Goal: Information Seeking & Learning: Learn about a topic

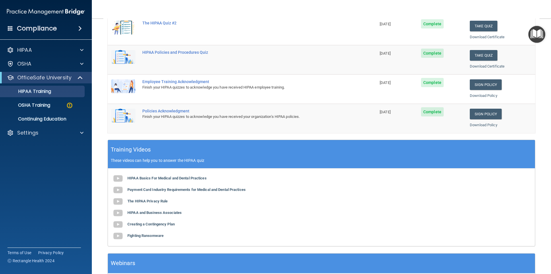
scroll to position [115, 0]
click at [31, 106] on p "OSHA Training" at bounding box center [27, 105] width 46 height 6
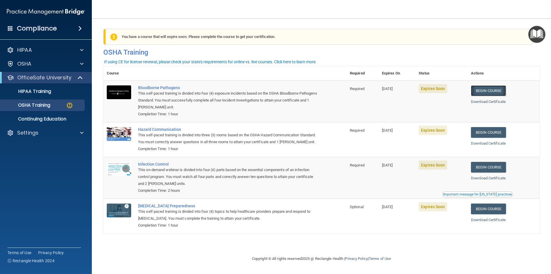
click at [494, 91] on link "Begin Course" at bounding box center [488, 90] width 35 height 11
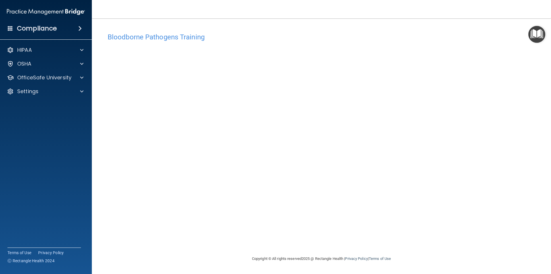
click at [331, 232] on div "Bloodborne Pathogens Training This course doesn’t expire until 10/16/2025. Are …" at bounding box center [321, 142] width 436 height 225
click at [534, 38] on img "Open Resource Center" at bounding box center [536, 34] width 17 height 17
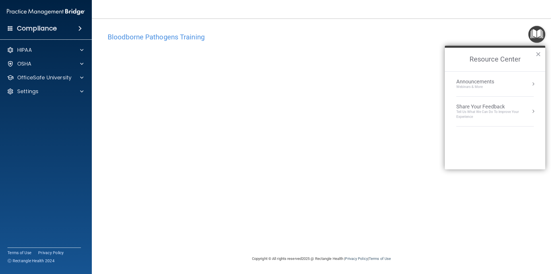
click at [534, 38] on img "Open Resource Center" at bounding box center [536, 34] width 17 height 17
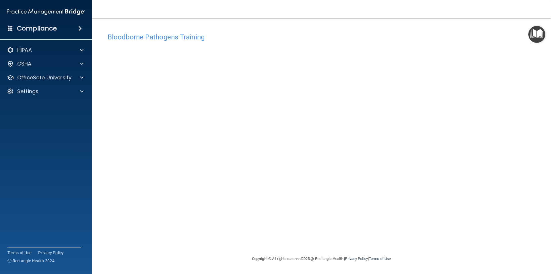
click at [528, 33] on h4 "Bloodborne Pathogens Training" at bounding box center [322, 36] width 428 height 7
click at [536, 34] on img "Open Resource Center" at bounding box center [536, 34] width 17 height 17
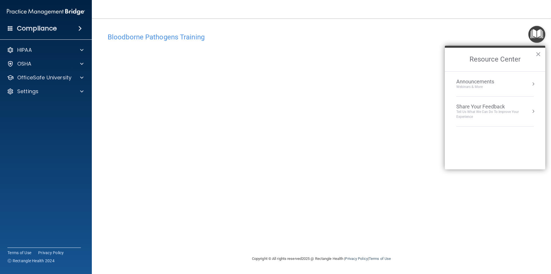
click at [536, 34] on img "Open Resource Center" at bounding box center [536, 34] width 17 height 17
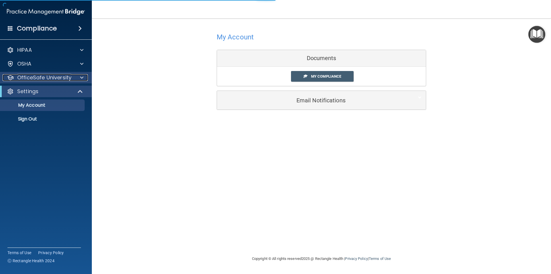
click at [79, 78] on div at bounding box center [81, 77] width 14 height 7
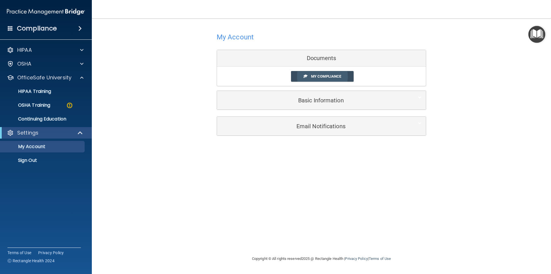
click at [318, 77] on span "My Compliance" at bounding box center [326, 76] width 30 height 4
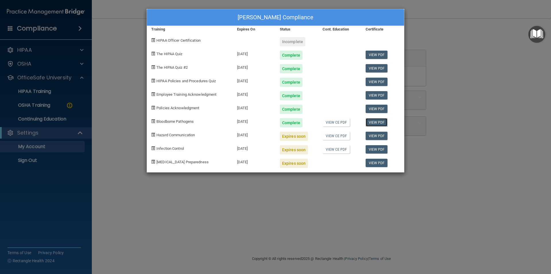
click at [379, 123] on link "View PDF" at bounding box center [377, 122] width 22 height 8
click at [103, 77] on div "Tamra Weems's Compliance Training Expires On Status Cont. Education Certificate…" at bounding box center [275, 137] width 551 height 274
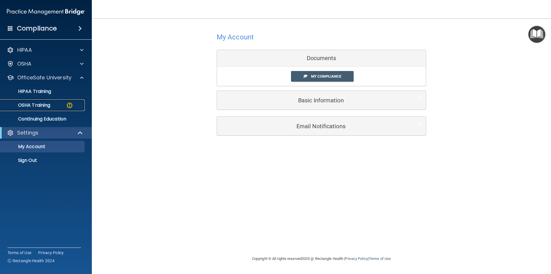
click at [50, 106] on p "OSHA Training" at bounding box center [27, 105] width 46 height 6
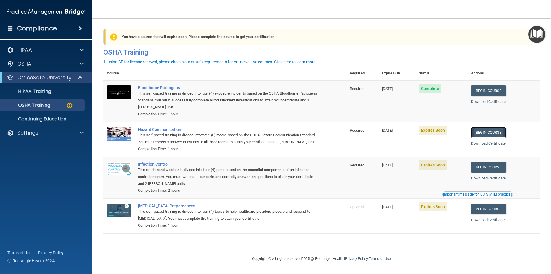
click at [491, 133] on link "Begin Course" at bounding box center [488, 132] width 35 height 11
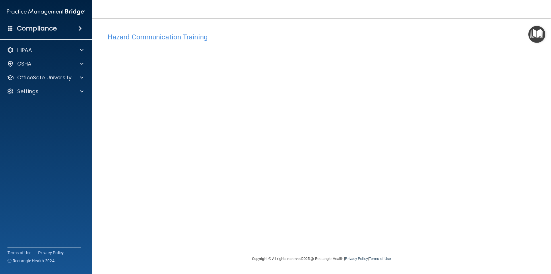
click at [154, 38] on h4 "Hazard Communication Training" at bounding box center [322, 36] width 428 height 7
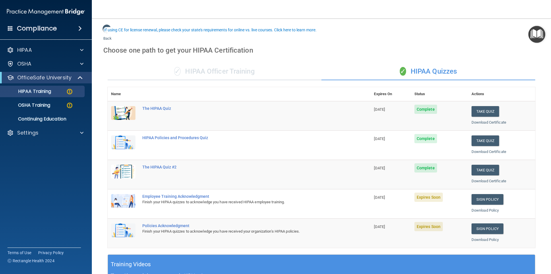
scroll to position [29, 0]
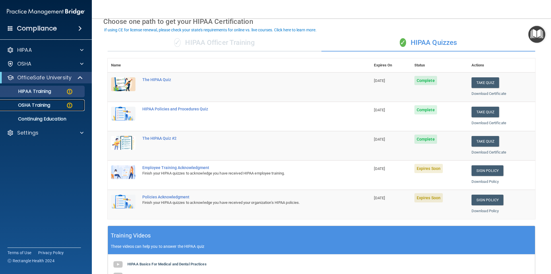
click at [20, 102] on link "OSHA Training" at bounding box center [39, 104] width 90 height 11
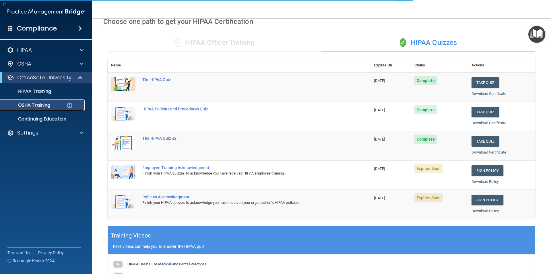
click at [38, 101] on link "OSHA Training" at bounding box center [39, 104] width 90 height 11
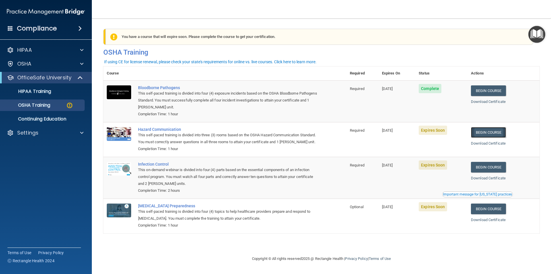
click at [489, 134] on link "Begin Course" at bounding box center [488, 132] width 35 height 11
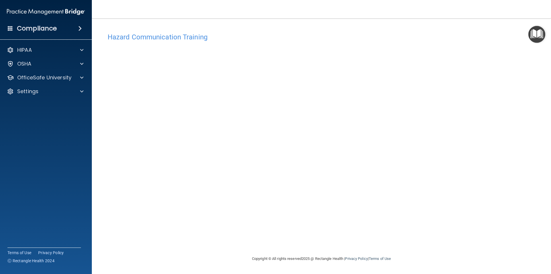
click at [481, 45] on div "Hazard Communication Training This course doesn’t expire until 10/17/2025. Are …" at bounding box center [321, 142] width 436 height 225
drag, startPoint x: 517, startPoint y: 39, endPoint x: 514, endPoint y: 38, distance: 3.1
click at [517, 39] on h4 "Hazard Communication Training" at bounding box center [322, 36] width 428 height 7
click at [488, 62] on div "Hazard Communication Training This course doesn’t expire until 10/17/2025. Are …" at bounding box center [321, 142] width 436 height 225
click at [478, 50] on div "Hazard Communication Training This course doesn’t expire until 10/17/2025. Are …" at bounding box center [321, 142] width 436 height 225
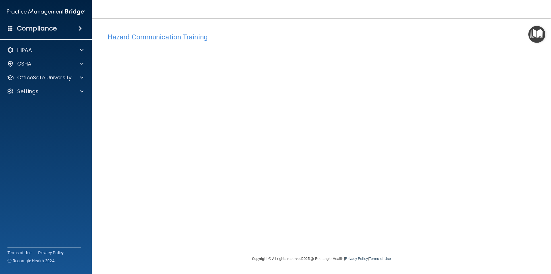
drag, startPoint x: 480, startPoint y: 69, endPoint x: 444, endPoint y: 64, distance: 36.8
click at [480, 69] on div "Hazard Communication Training This course doesn’t expire until 10/17/2025. Are …" at bounding box center [321, 142] width 436 height 225
drag, startPoint x: 492, startPoint y: 76, endPoint x: 468, endPoint y: 73, distance: 24.3
click at [492, 76] on div "Hazard Communication Training This course doesn’t expire until 10/17/2025. Are …" at bounding box center [321, 142] width 436 height 225
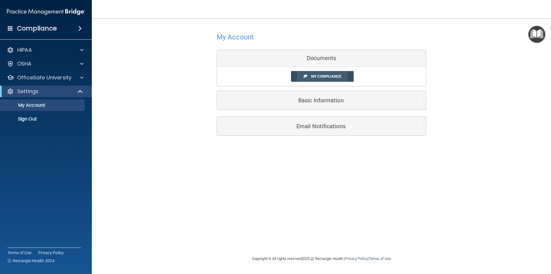
click at [327, 75] on span "My Compliance" at bounding box center [326, 76] width 30 height 4
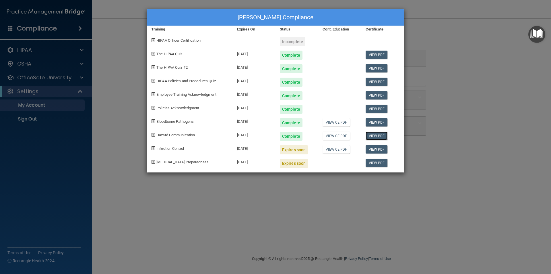
click at [378, 135] on link "View PDF" at bounding box center [377, 135] width 22 height 8
click at [286, 151] on div "Expires soon" at bounding box center [294, 149] width 28 height 9
click at [24, 95] on div "Tamra Weems's Compliance Training Expires On Status Cont. Education Certificate…" at bounding box center [275, 137] width 551 height 274
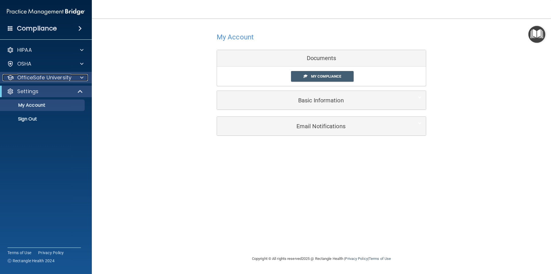
click at [82, 77] on span at bounding box center [81, 77] width 3 height 7
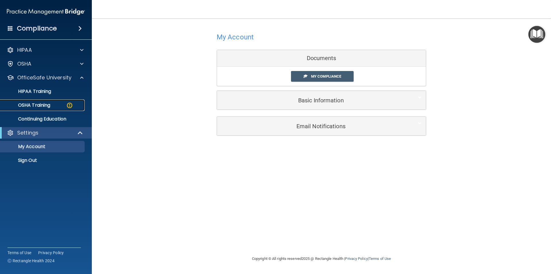
click at [53, 102] on link "OSHA Training" at bounding box center [39, 104] width 90 height 11
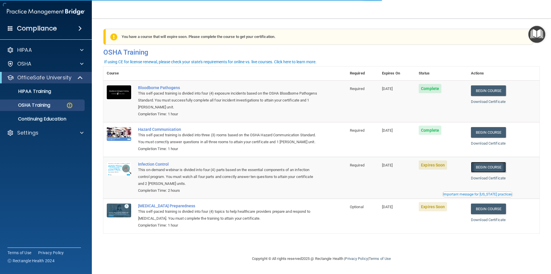
click at [488, 172] on link "Begin Course" at bounding box center [488, 167] width 35 height 11
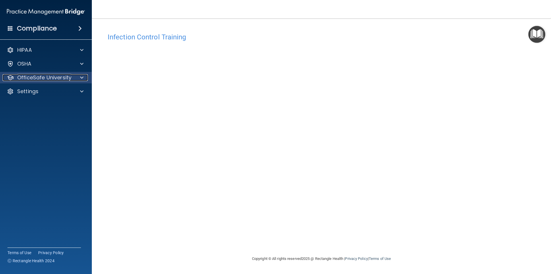
click at [36, 78] on p "OfficeSafe University" at bounding box center [44, 77] width 54 height 7
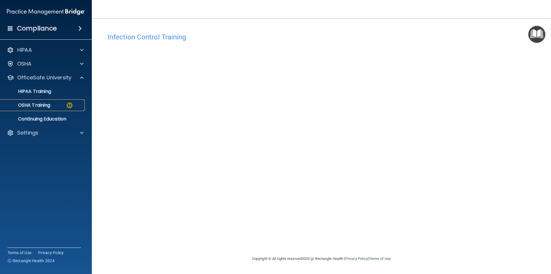
click at [38, 104] on p "OSHA Training" at bounding box center [27, 105] width 46 height 6
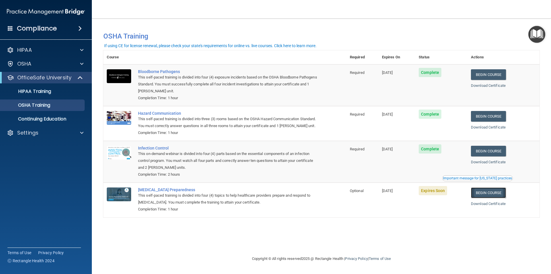
click at [487, 198] on link "Begin Course" at bounding box center [488, 192] width 35 height 11
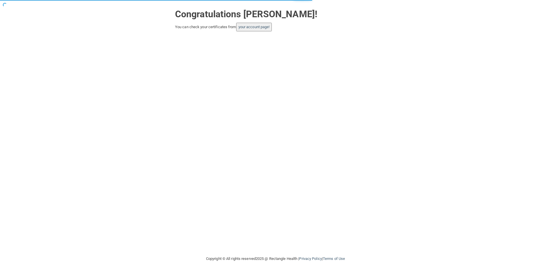
click at [258, 34] on div "Congratulations [PERSON_NAME]! You can check your certificates from your accoun…" at bounding box center [275, 127] width 528 height 243
click at [257, 31] on button "your account page!" at bounding box center [254, 27] width 36 height 9
click at [254, 25] on link "your account page!" at bounding box center [254, 27] width 31 height 4
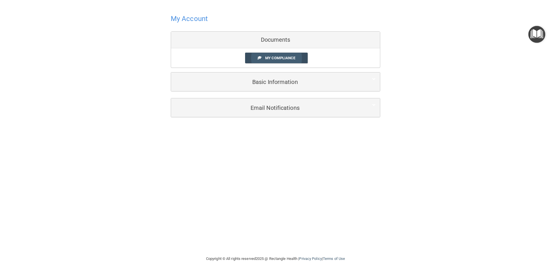
click at [274, 60] on span "My Compliance" at bounding box center [280, 58] width 30 height 4
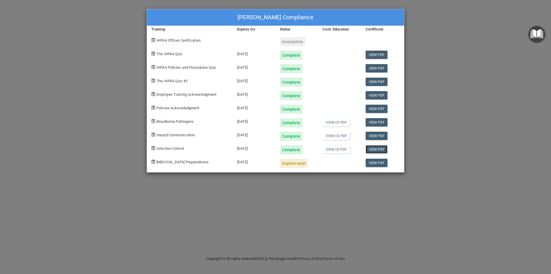
click at [380, 148] on link "View PDF" at bounding box center [377, 149] width 22 height 8
click at [377, 162] on link "View PDF" at bounding box center [377, 162] width 22 height 8
click at [76, 45] on div "Tamra Weems's Compliance Training Expires On Status Cont. Education Certificate…" at bounding box center [275, 137] width 551 height 274
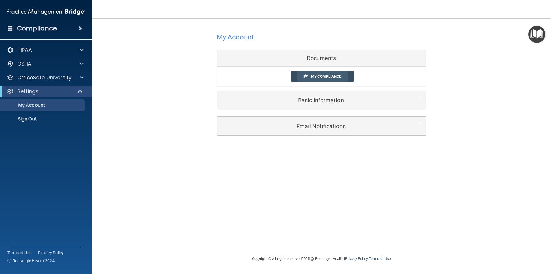
click at [320, 80] on link "My Compliance" at bounding box center [322, 76] width 63 height 11
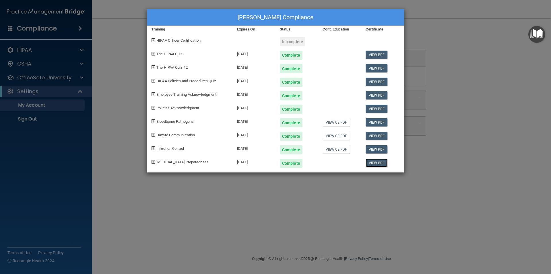
click at [374, 162] on link "View PDF" at bounding box center [377, 162] width 22 height 8
click at [28, 108] on div "[PERSON_NAME] Compliance Training Expires On Status Cont. Education Certificate…" at bounding box center [275, 137] width 551 height 274
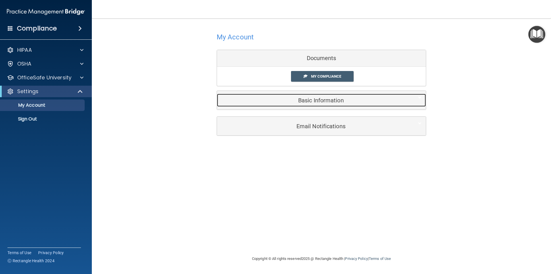
click at [308, 99] on h5 "Basic Information" at bounding box center [312, 100] width 183 height 6
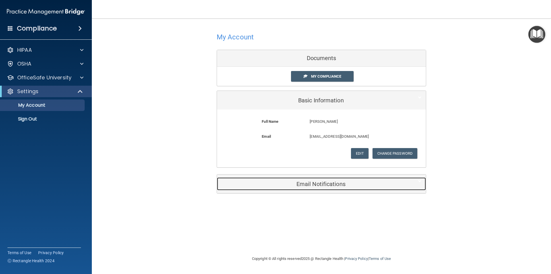
click at [318, 181] on h5 "Email Notifications" at bounding box center [312, 184] width 183 height 6
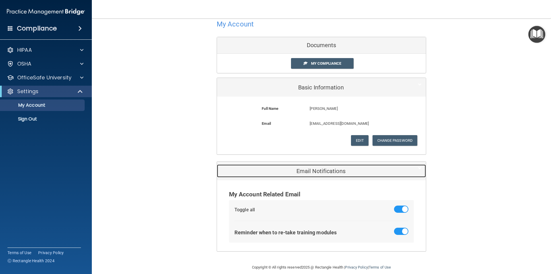
scroll to position [20, 0]
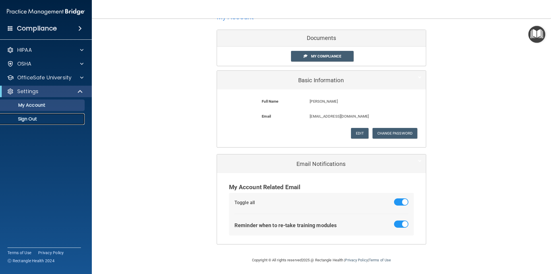
click at [30, 119] on p "Sign Out" at bounding box center [43, 119] width 78 height 6
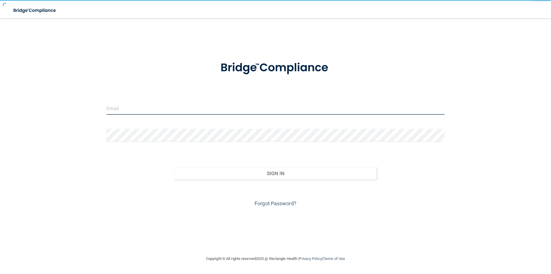
type input "[EMAIL_ADDRESS][DOMAIN_NAME]"
